Goal: Task Accomplishment & Management: Manage account settings

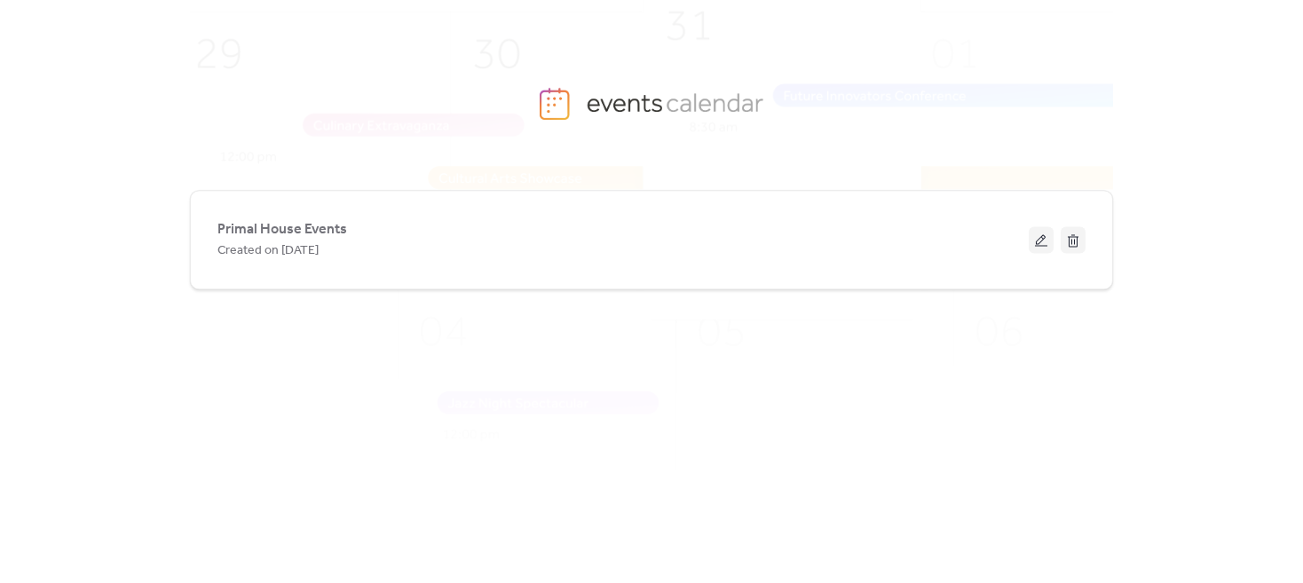
click at [1039, 239] on button at bounding box center [1041, 239] width 25 height 27
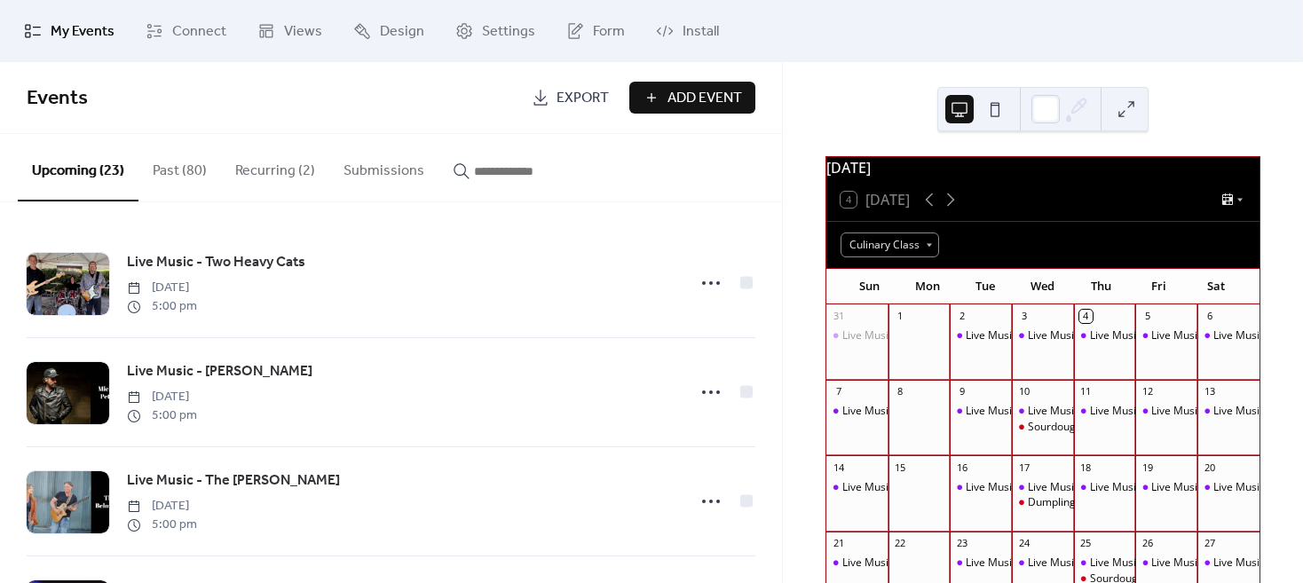
click at [1047, 510] on div "Dumpling Making Class at [GEOGRAPHIC_DATA]" at bounding box center [1147, 502] width 239 height 15
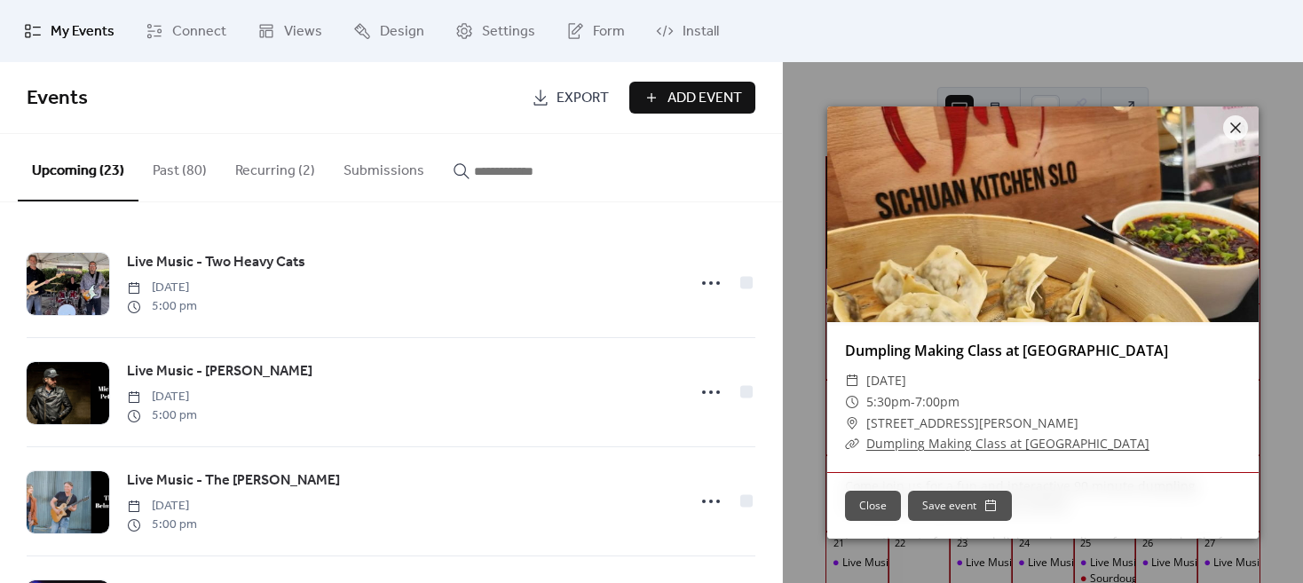
click at [926, 442] on link "Dumpling Making Class at [GEOGRAPHIC_DATA]" at bounding box center [1007, 443] width 283 height 17
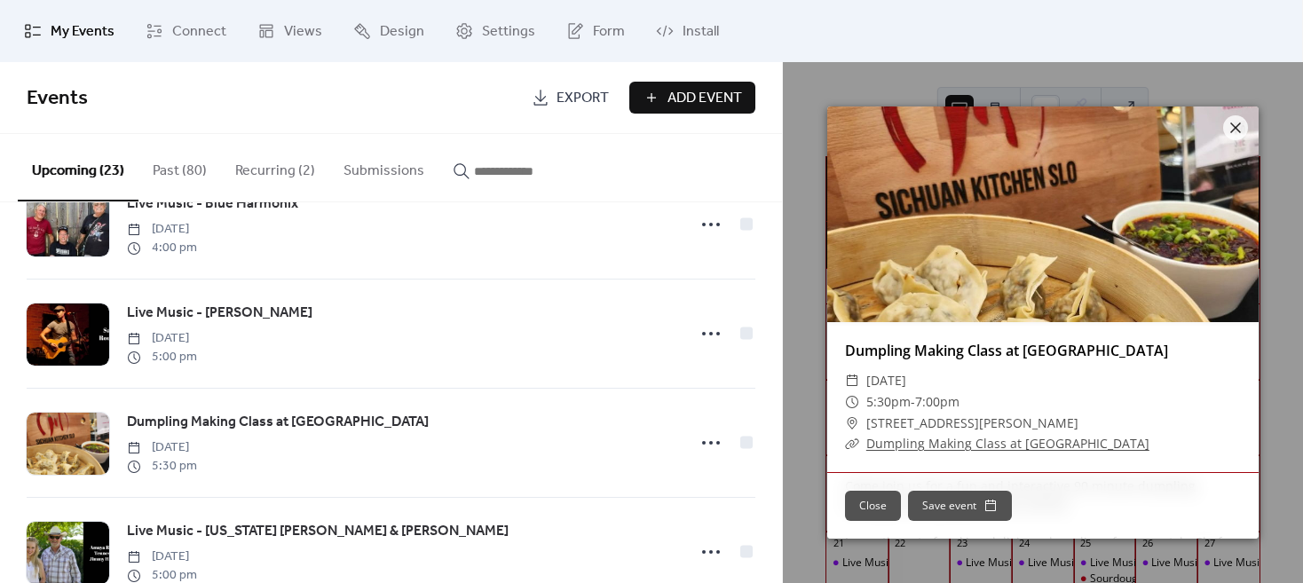
scroll to position [1065, 0]
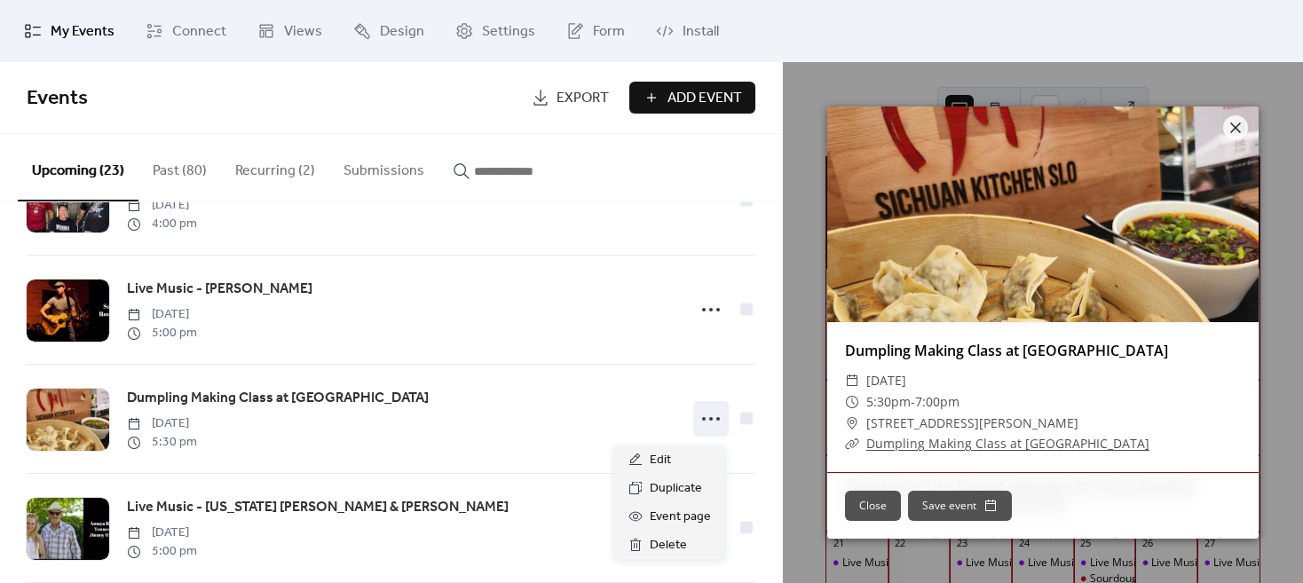
click at [698, 426] on icon at bounding box center [711, 419] width 28 height 28
click at [657, 460] on span "Edit" at bounding box center [660, 460] width 21 height 21
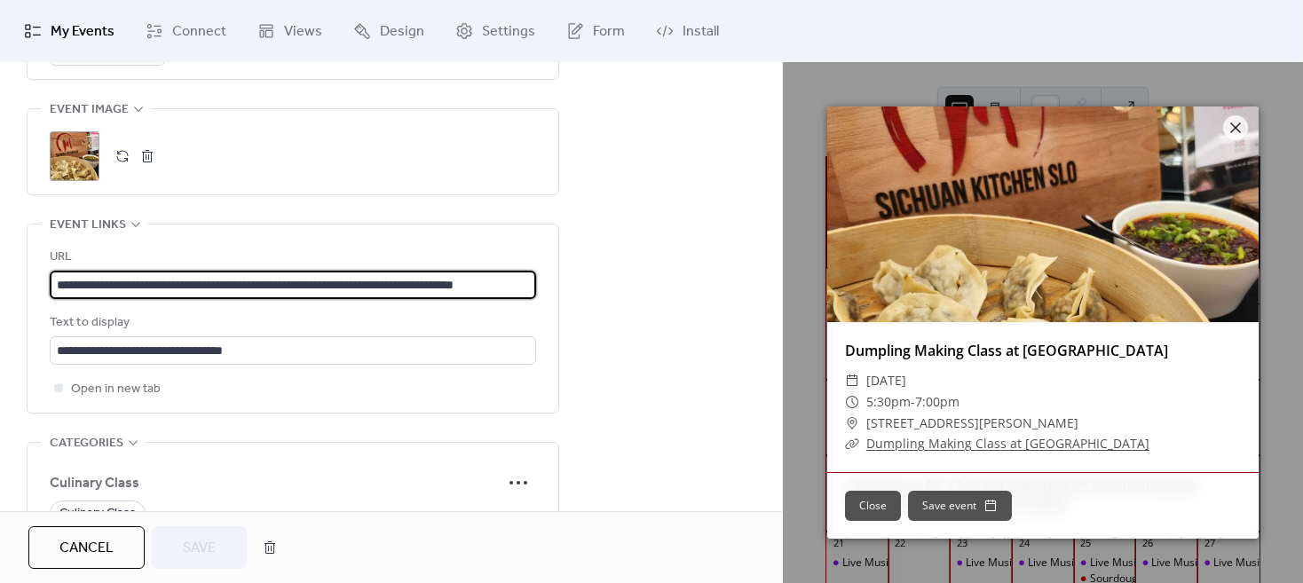
scroll to position [0, 50]
drag, startPoint x: 56, startPoint y: 282, endPoint x: 689, endPoint y: 306, distance: 633.2
click at [689, 306] on div "**********" at bounding box center [391, 10] width 782 height 1474
paste input "**********"
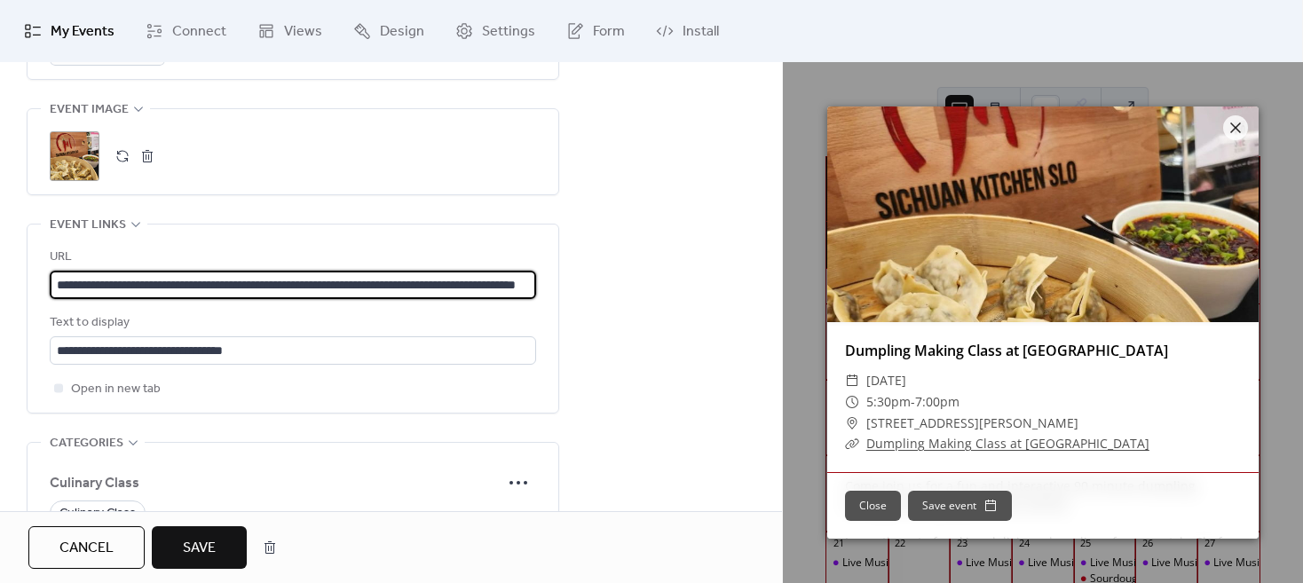
type input "**********"
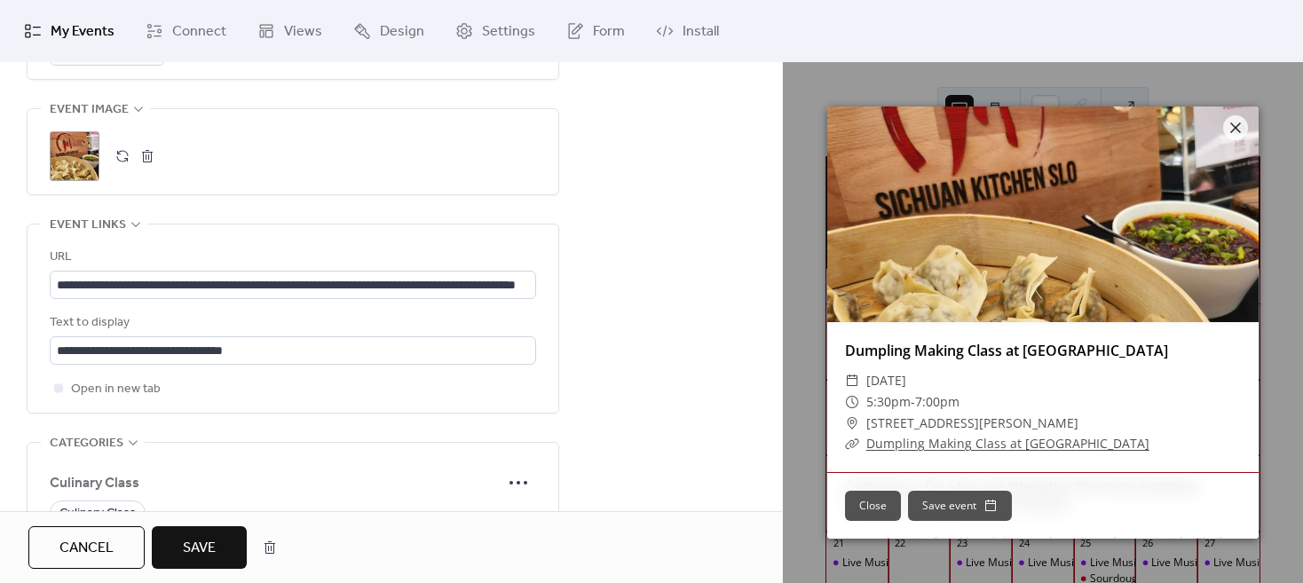
click at [190, 533] on button "Save" at bounding box center [199, 547] width 95 height 43
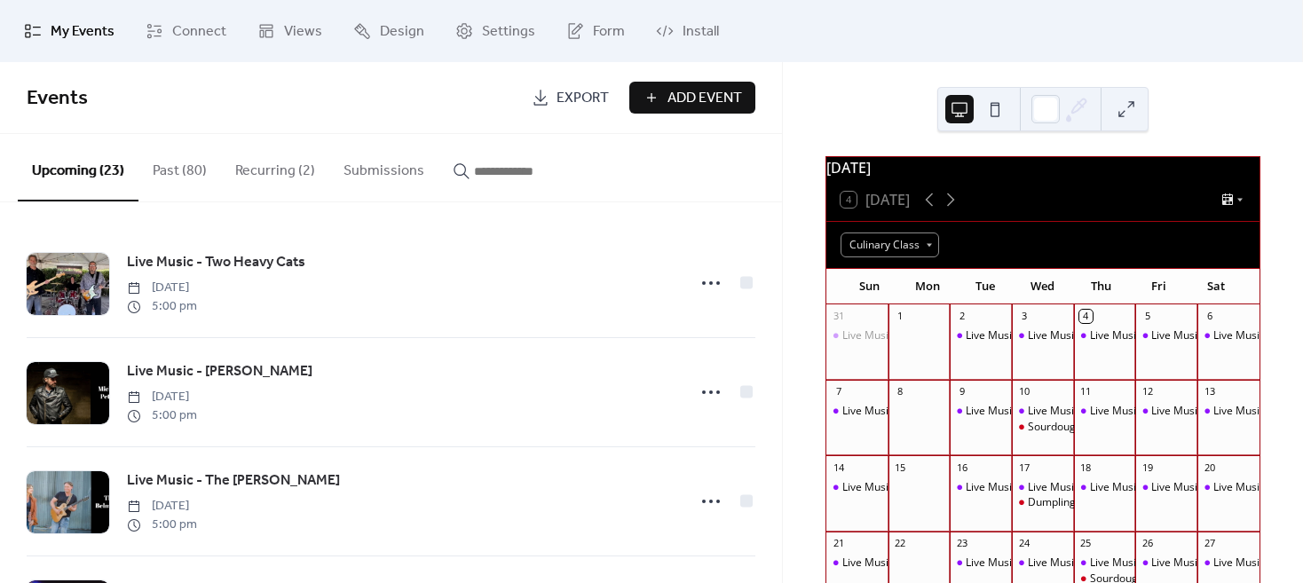
click at [829, 58] on div "My Events Connect Views Design Settings Form Install" at bounding box center [651, 31] width 1303 height 62
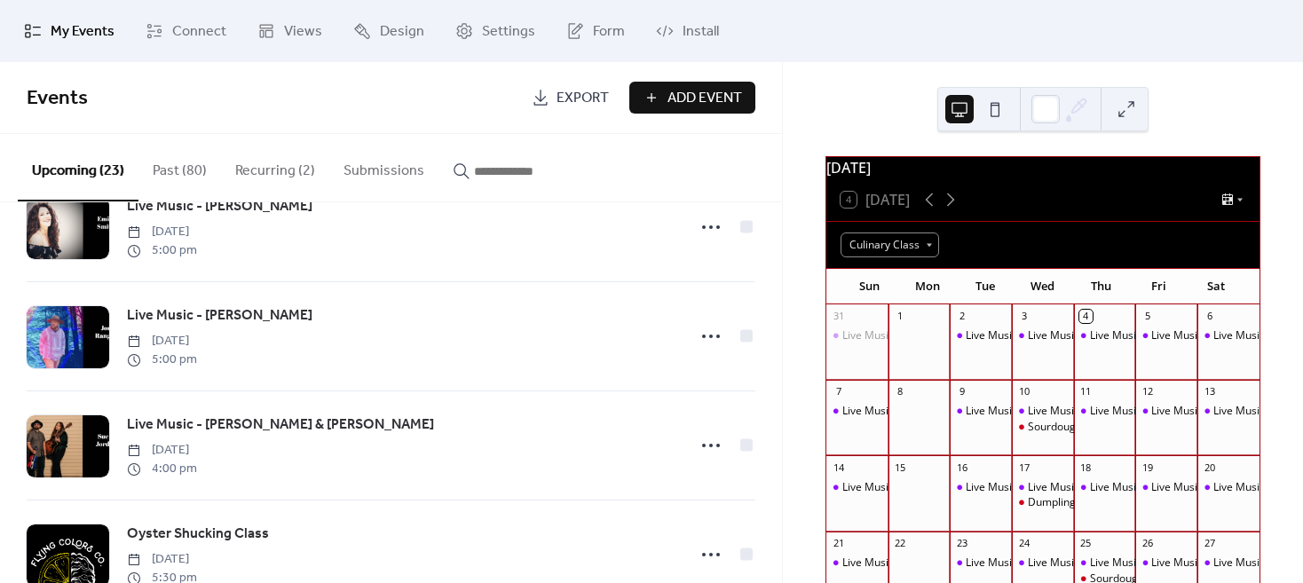
scroll to position [2193, 0]
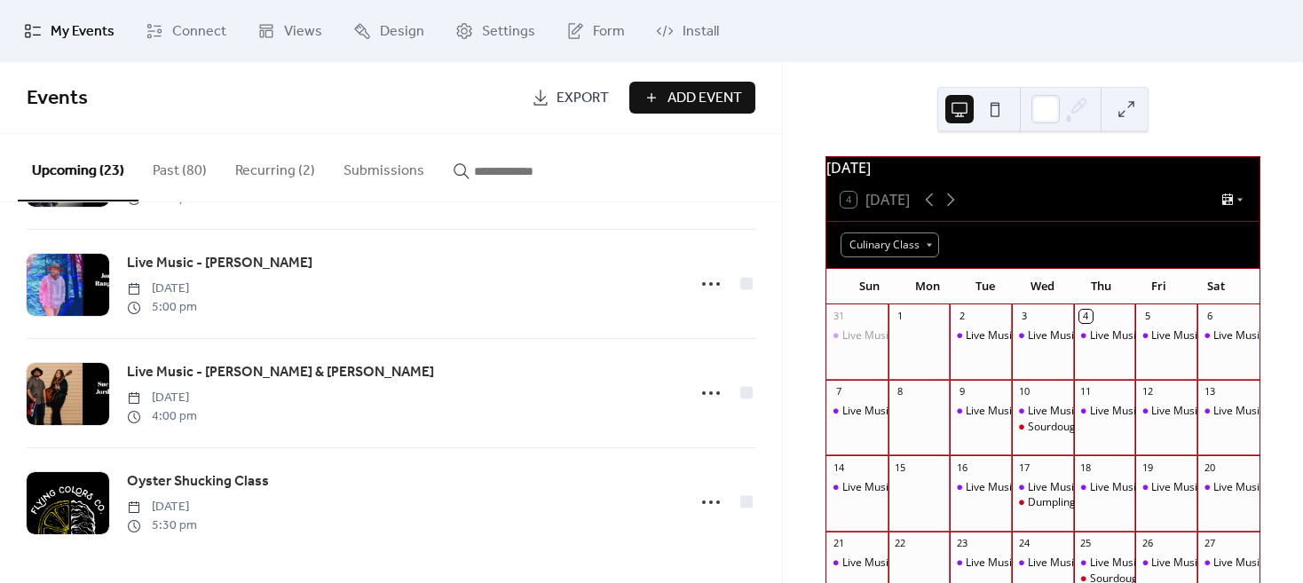
click at [702, 503] on circle at bounding box center [704, 503] width 4 height 4
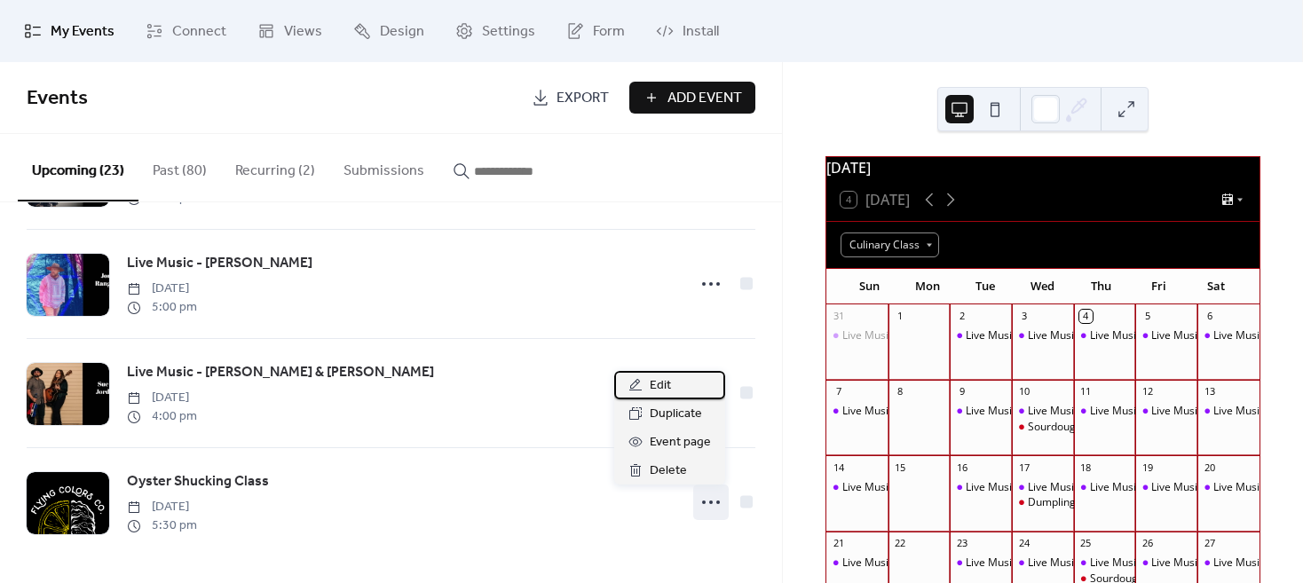
click at [669, 386] on span "Edit" at bounding box center [660, 385] width 21 height 21
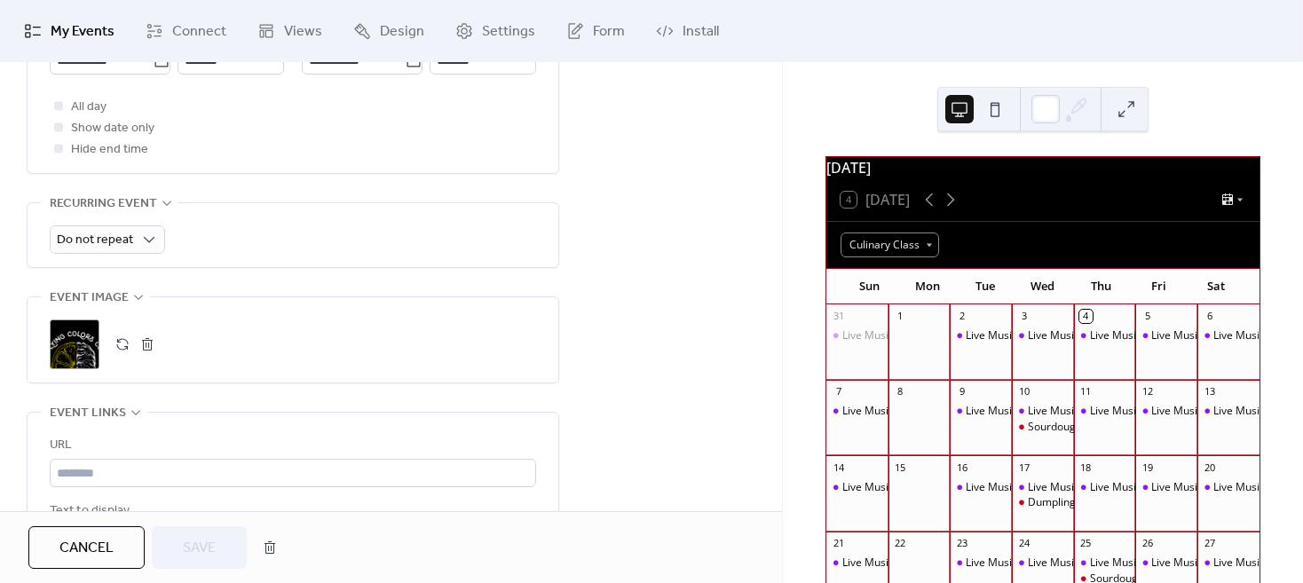
scroll to position [680, 0]
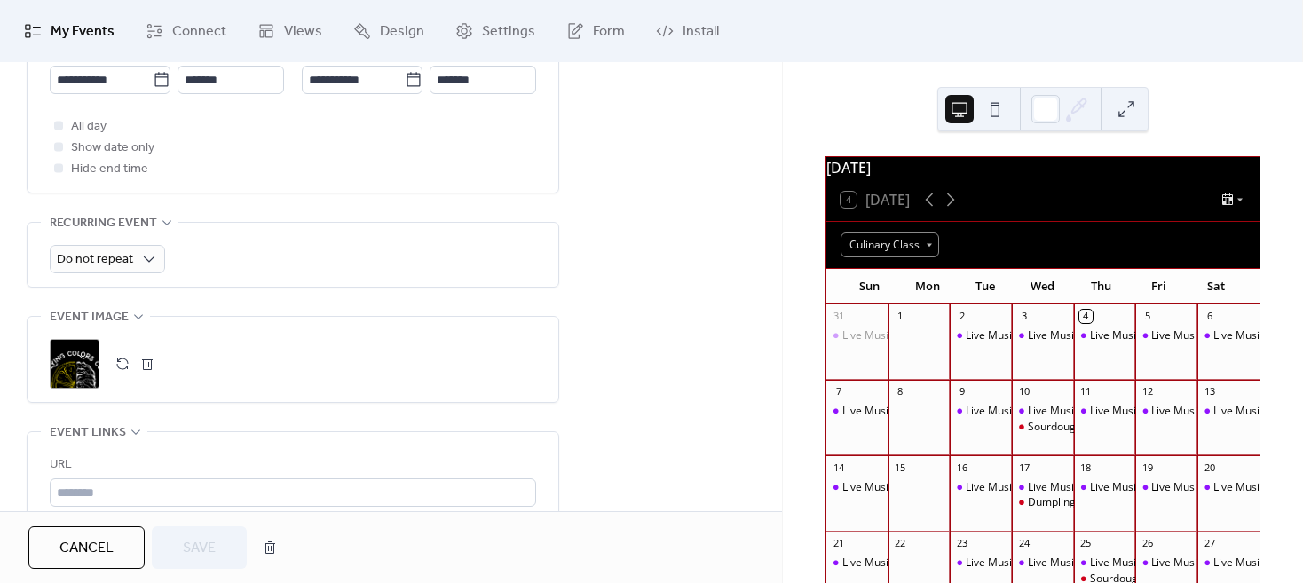
click at [797, 18] on ul "My Events Connect Views Design Settings Form Install" at bounding box center [651, 31] width 1281 height 48
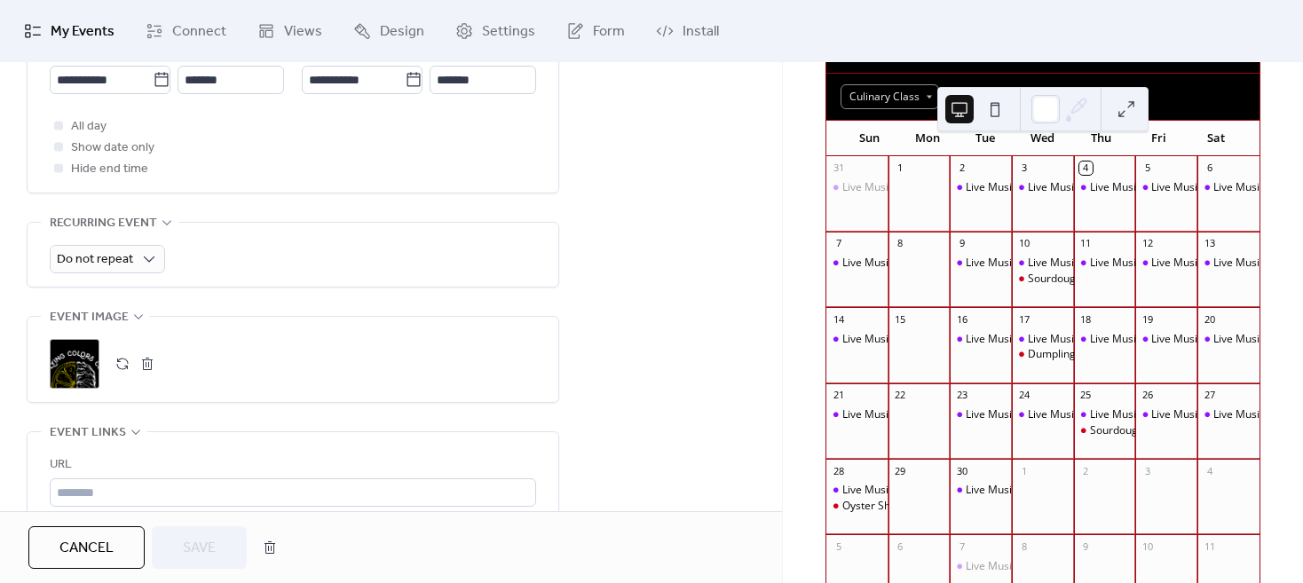
scroll to position [177, 0]
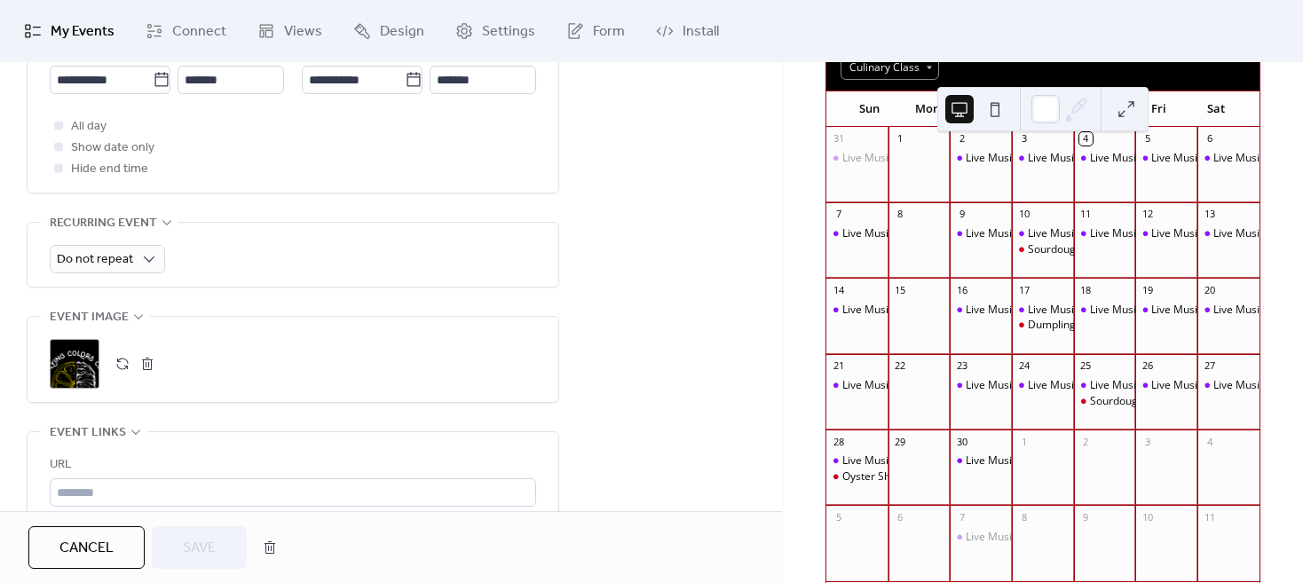
click at [879, 485] on div "Oyster Shucking Class" at bounding box center [896, 476] width 109 height 15
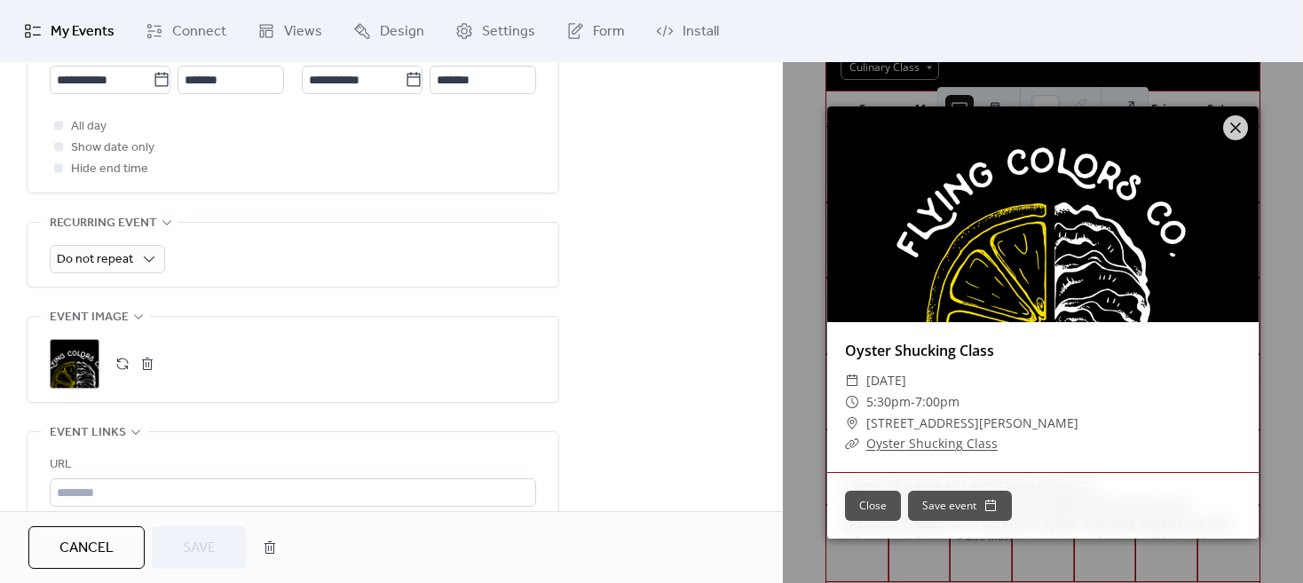
click at [926, 435] on link "Oyster Shucking Class" at bounding box center [931, 443] width 131 height 17
click at [926, 441] on link "Oyster Shucking Class" at bounding box center [931, 443] width 131 height 17
click at [1239, 124] on icon at bounding box center [1235, 127] width 21 height 21
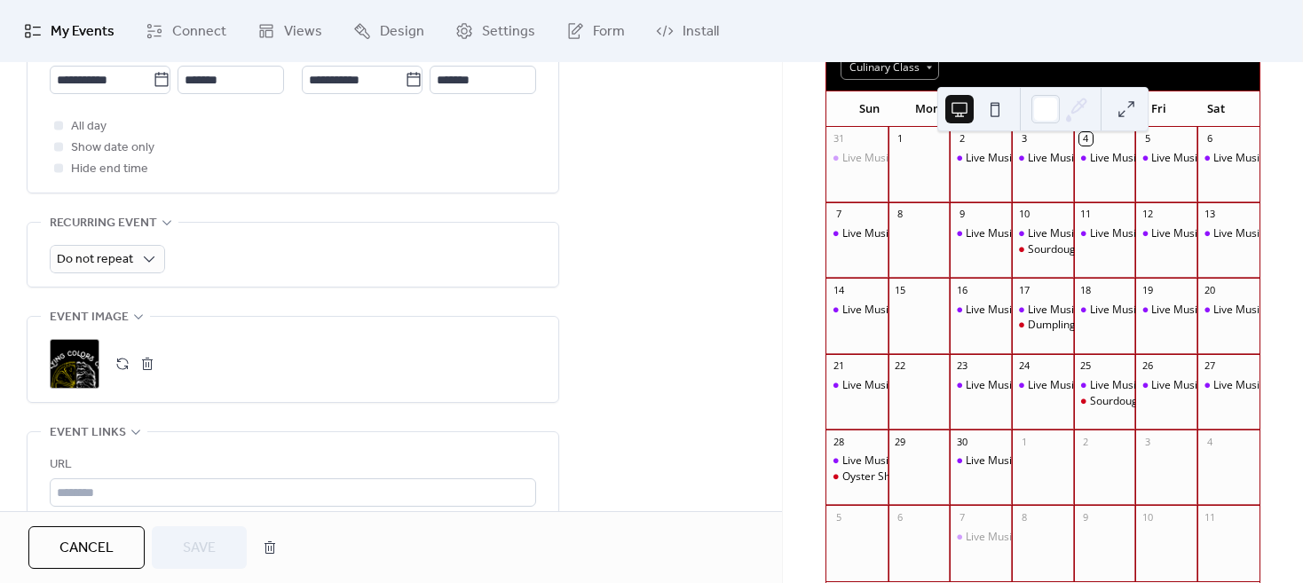
click at [1105, 409] on div "Sourdough Advanced Class -Coming Soon!" at bounding box center [1194, 401] width 209 height 15
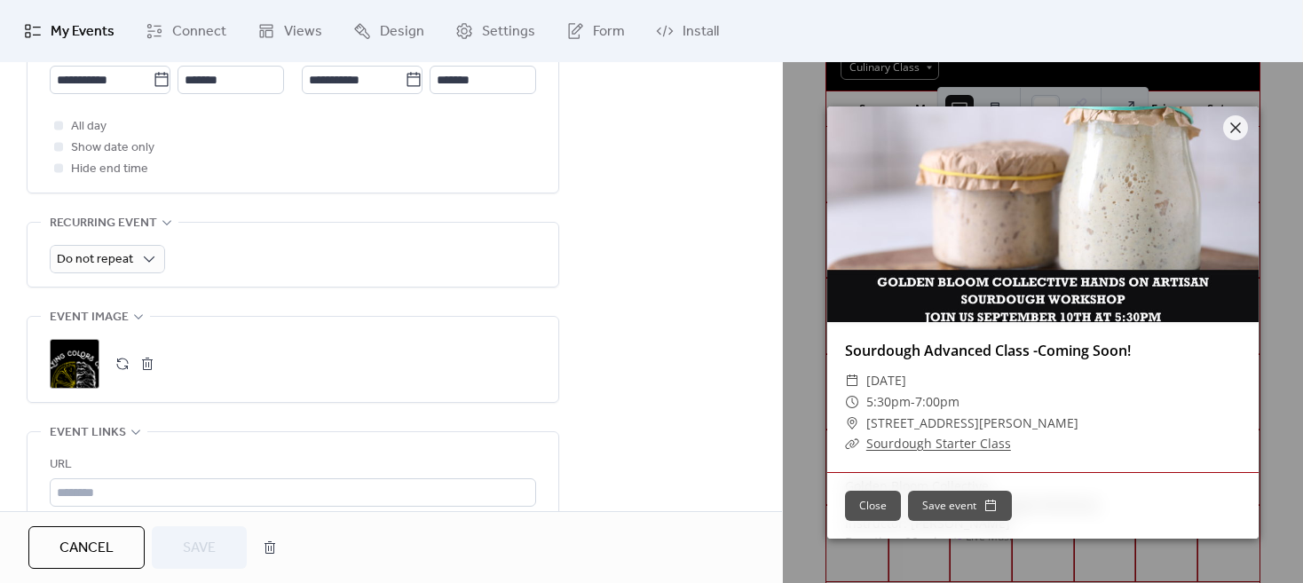
click at [942, 445] on link "Sourdough Starter Class" at bounding box center [938, 443] width 145 height 17
click at [1239, 132] on icon at bounding box center [1235, 127] width 21 height 21
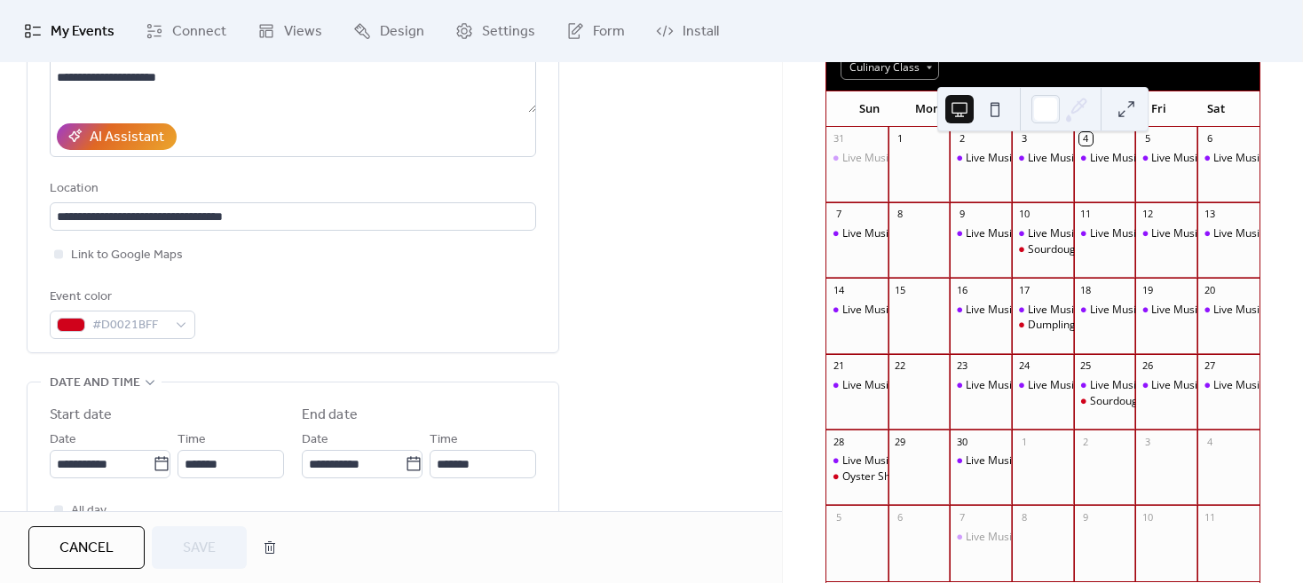
scroll to position [325, 0]
